Goal: Information Seeking & Learning: Learn about a topic

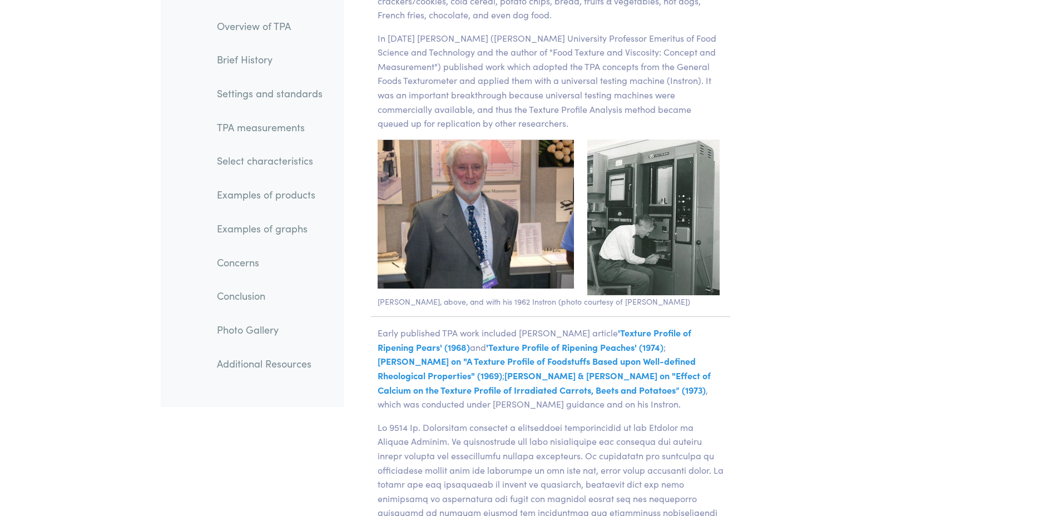
scroll to position [2168, 0]
click at [284, 127] on link "TPA measurements" at bounding box center [269, 128] width 123 height 26
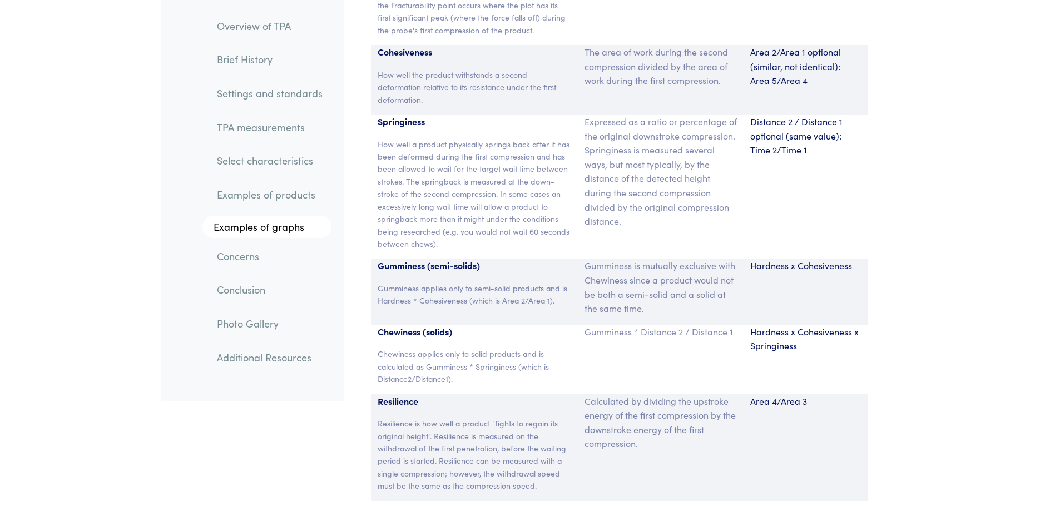
scroll to position [7523, 0]
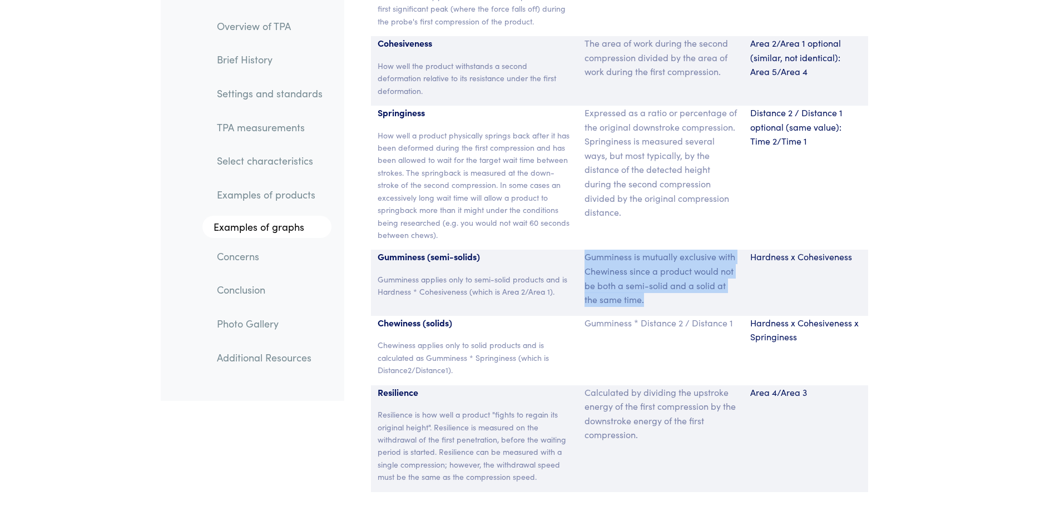
drag, startPoint x: 650, startPoint y: 269, endPoint x: 586, endPoint y: 226, distance: 76.6
click at [586, 250] on p "Gumminess is mutually exclusive with Chewiness since a product would not be bot…" at bounding box center [660, 278] width 152 height 57
copy p "Gumminess is mutually exclusive with Chewiness since a product would not be bot…"
